Goal: Information Seeking & Learning: Understand process/instructions

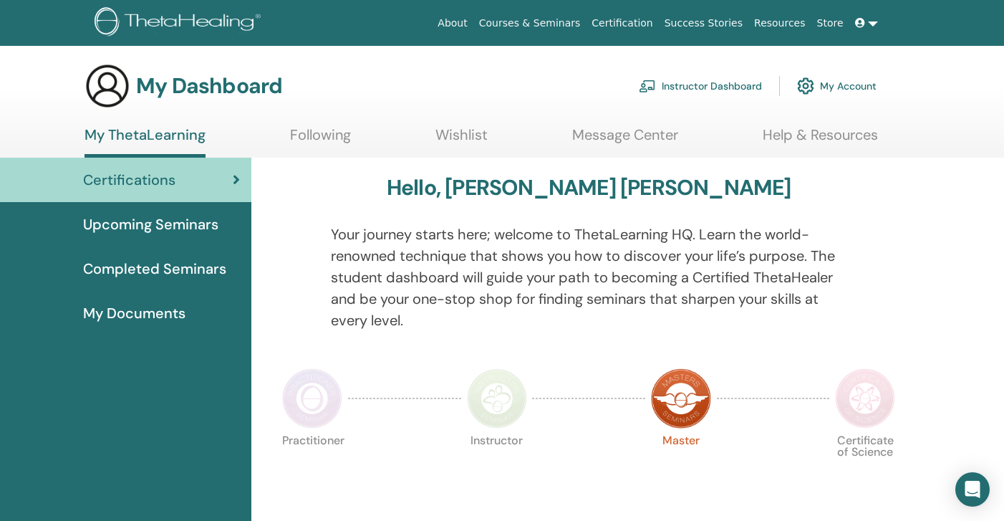
click at [735, 87] on link "Instructor Dashboard" at bounding box center [700, 86] width 123 height 32
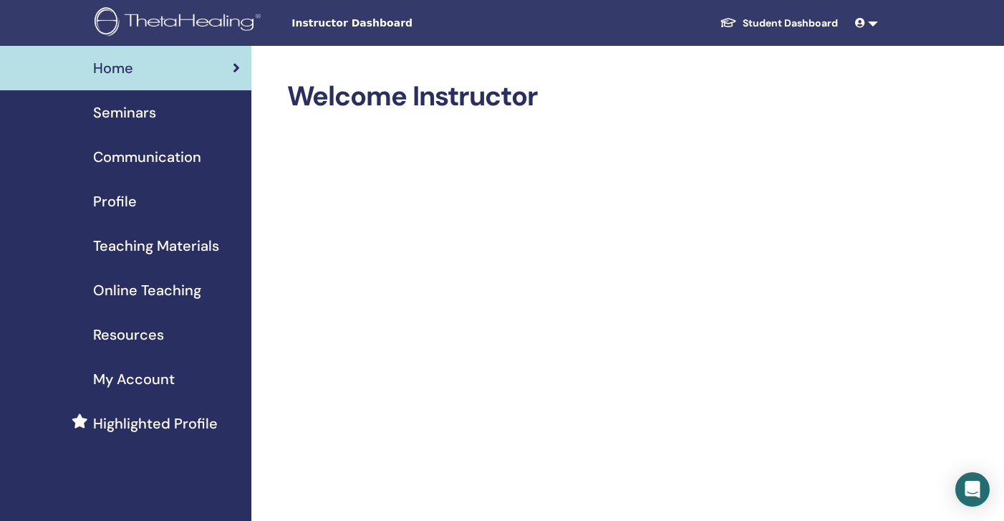
click at [145, 281] on span "Online Teaching" at bounding box center [147, 289] width 108 height 21
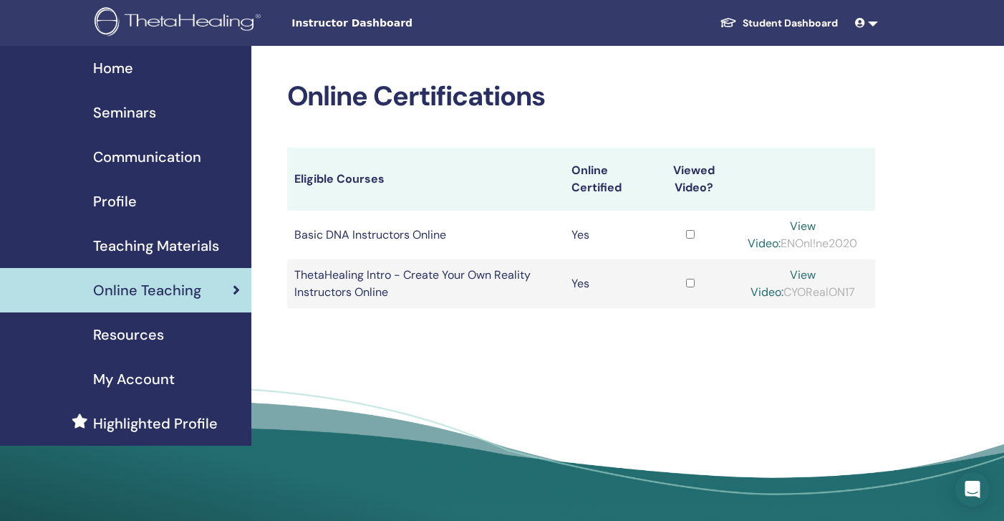
drag, startPoint x: 845, startPoint y: 242, endPoint x: 767, endPoint y: 246, distance: 78.1
click at [767, 246] on div "View Video: ENOnl!ne2020" at bounding box center [803, 235] width 130 height 34
copy div "ENOnl!ne2020"
click at [788, 231] on link "View Video:" at bounding box center [782, 234] width 68 height 32
